Goal: Task Accomplishment & Management: Use online tool/utility

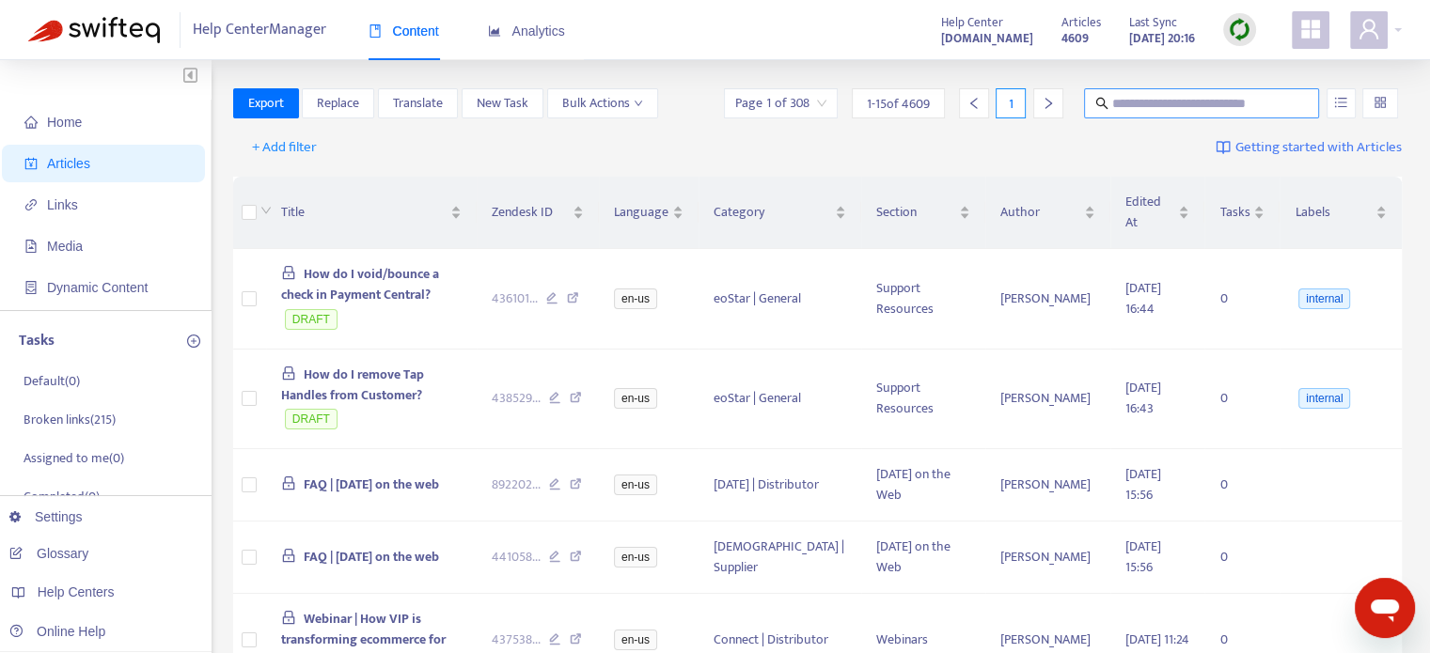
click at [1147, 107] on input "text" at bounding box center [1202, 103] width 180 height 21
type input "**********"
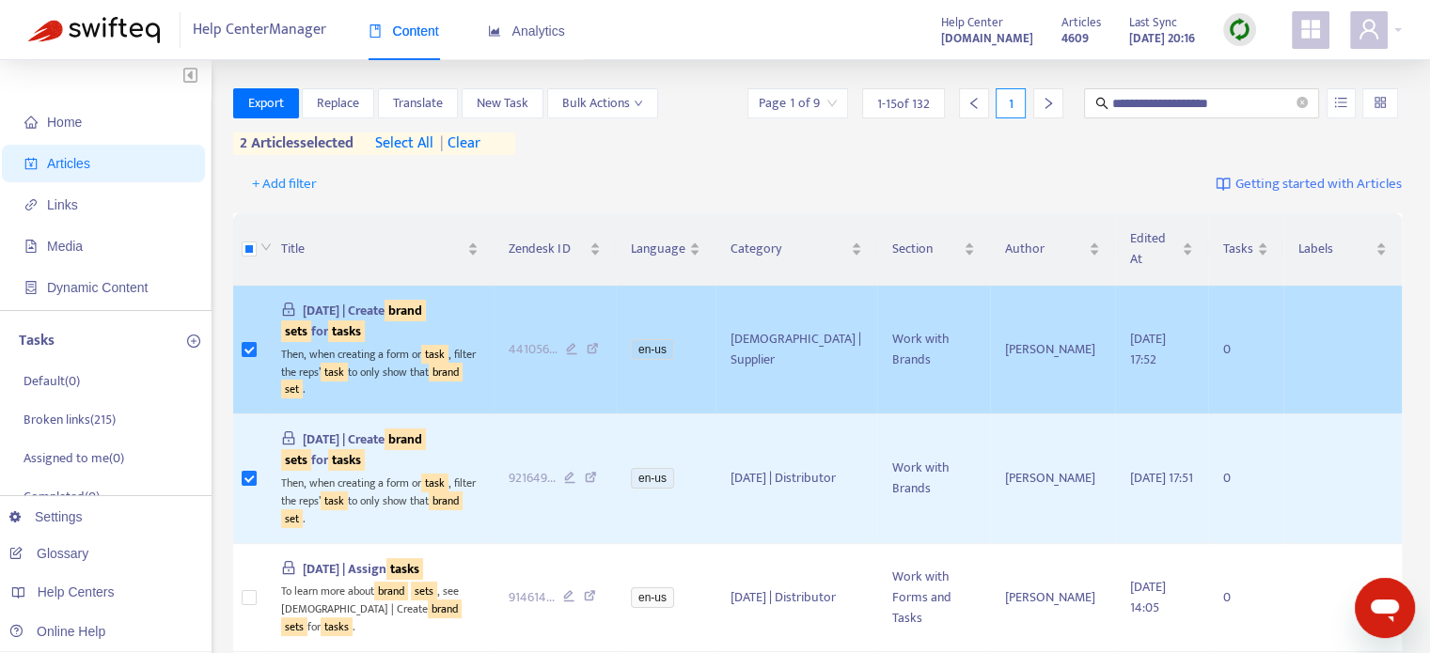
click at [350, 300] on span "KARMA | Create brand sets for tasks" at bounding box center [354, 321] width 146 height 42
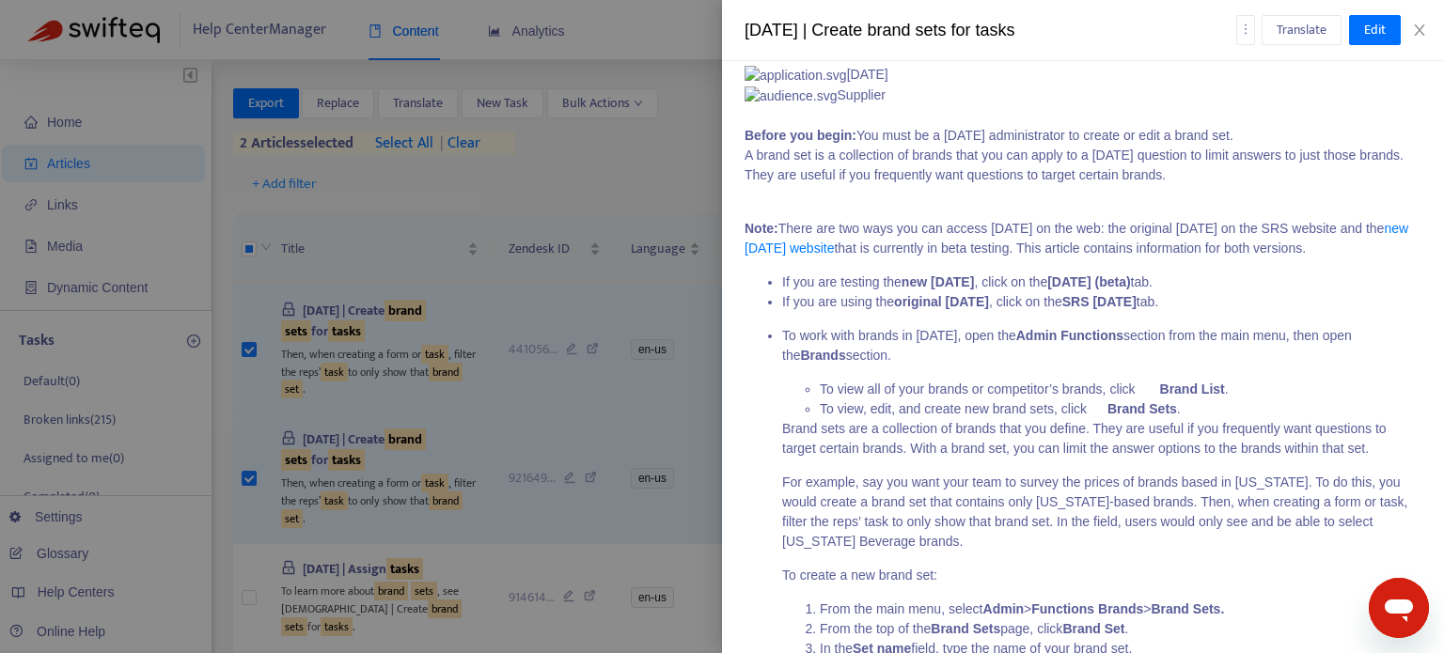
scroll to position [6, 0]
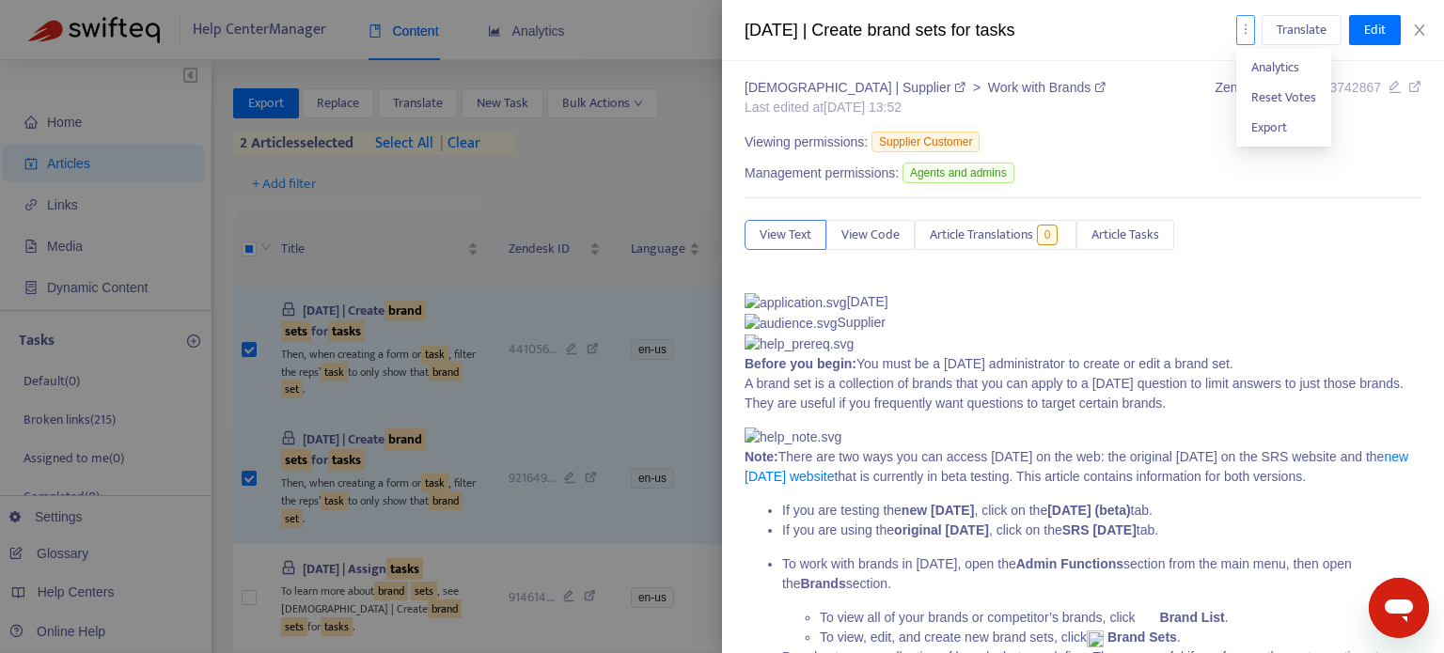
click at [1246, 22] on button "button" at bounding box center [1245, 30] width 19 height 30
click at [1273, 77] on span "Analytics" at bounding box center [1275, 67] width 48 height 22
click at [579, 217] on div at bounding box center [722, 326] width 1444 height 653
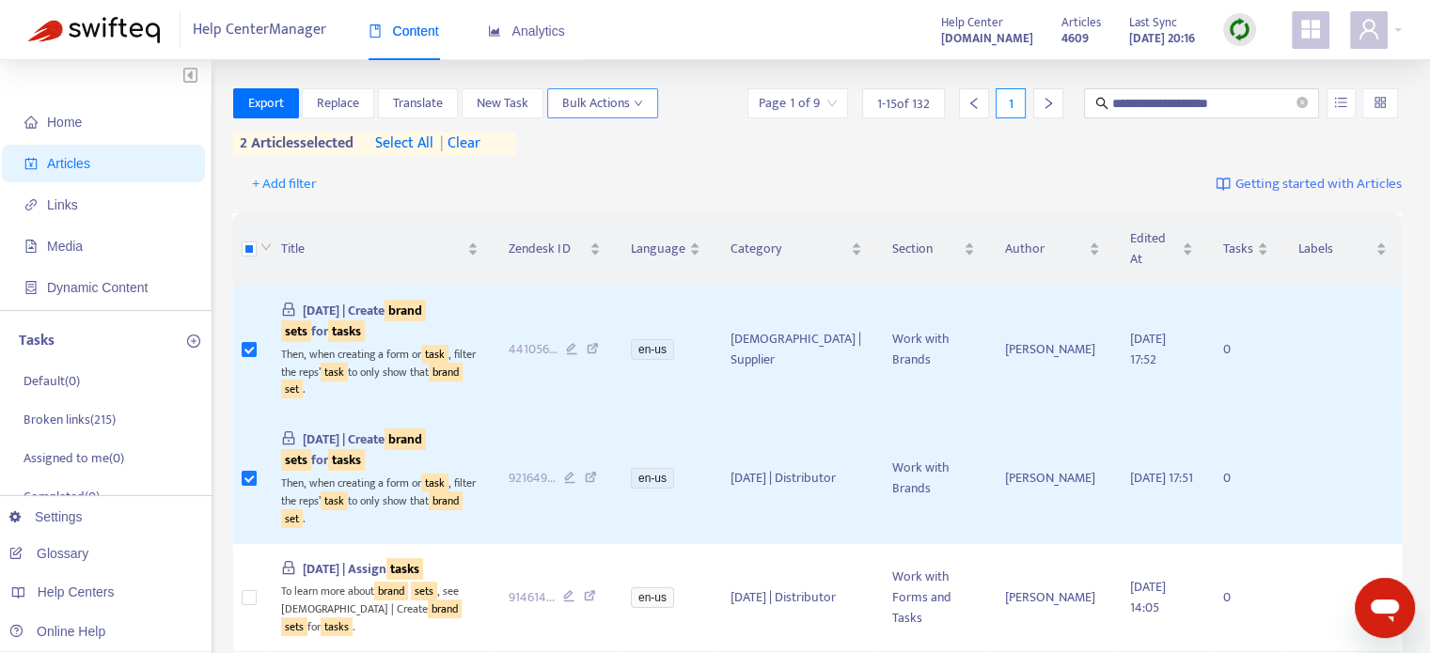
click at [630, 106] on span "Bulk Actions" at bounding box center [602, 103] width 81 height 21
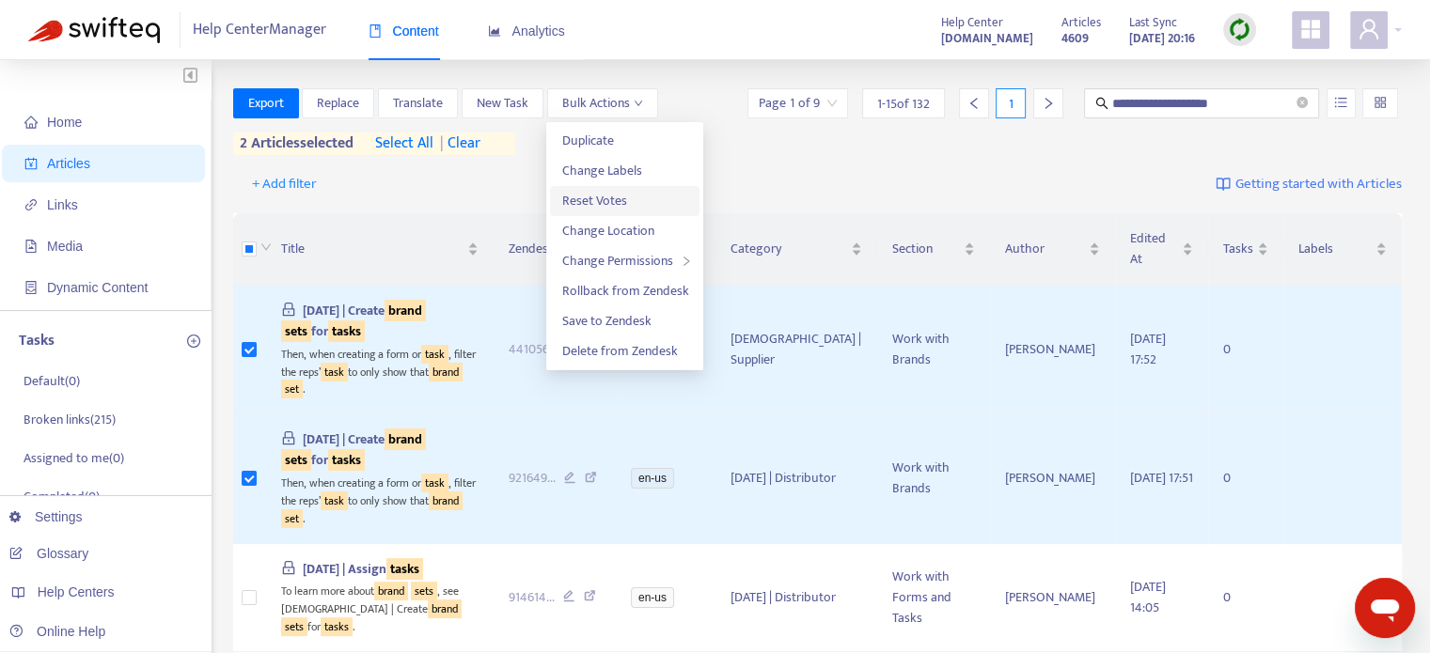
click at [618, 194] on span "Reset Votes" at bounding box center [593, 201] width 65 height 22
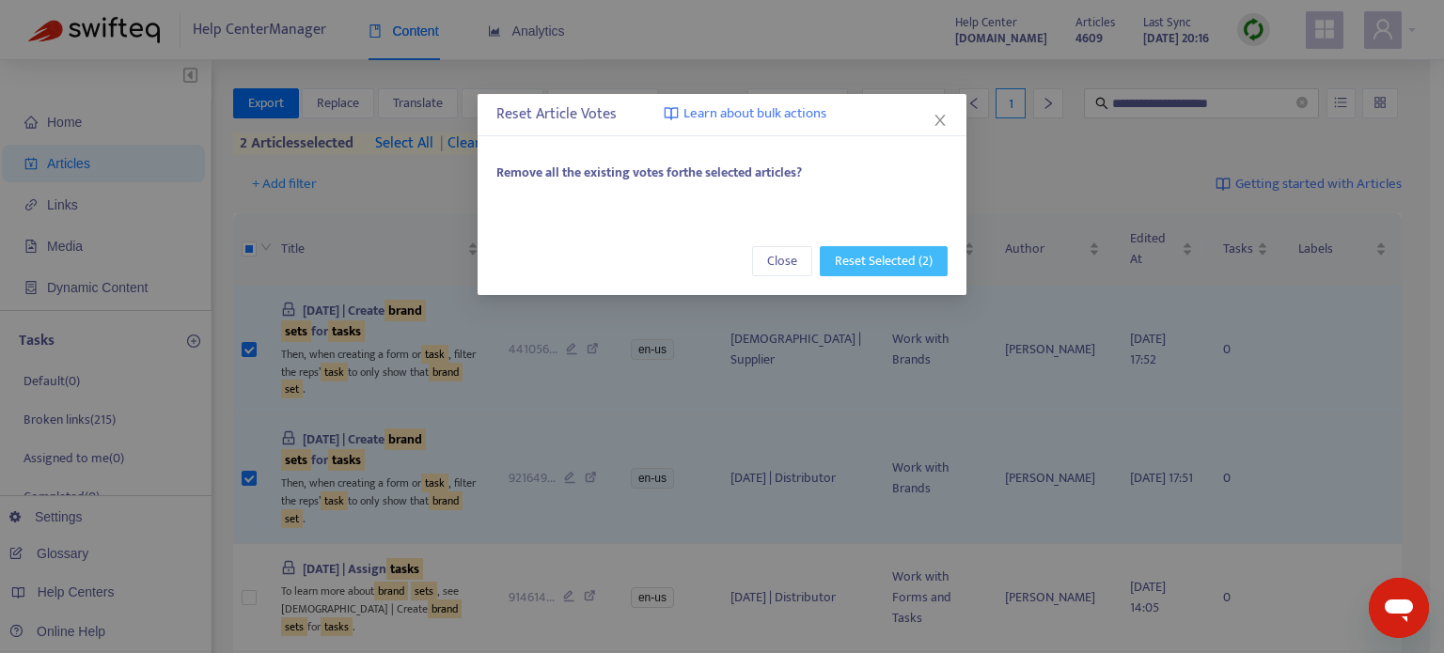
click at [852, 257] on span "Reset Selected (2)" at bounding box center [884, 261] width 98 height 21
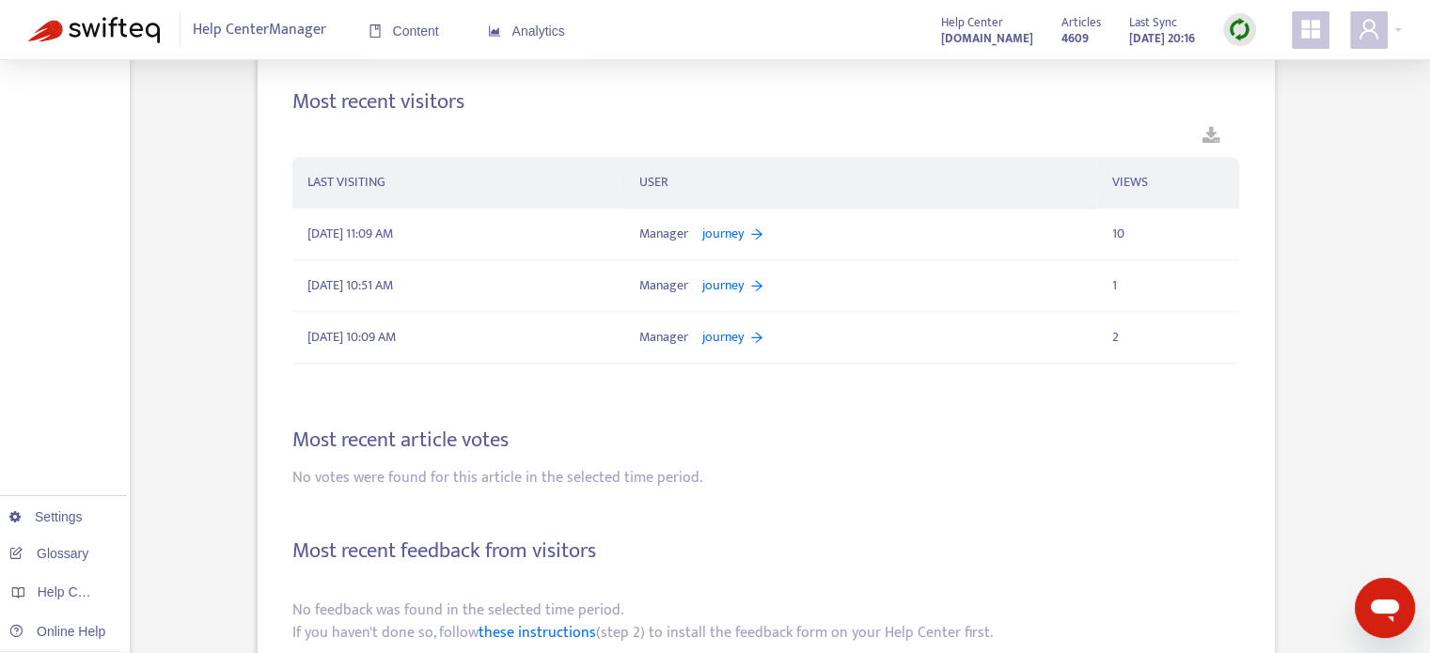
scroll to position [1868, 0]
